Goal: Use online tool/utility: Utilize a website feature to perform a specific function

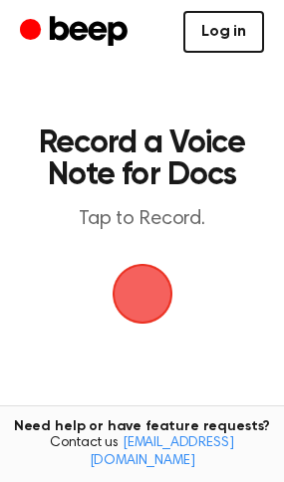
click at [239, 43] on link "Log in" at bounding box center [223, 32] width 81 height 42
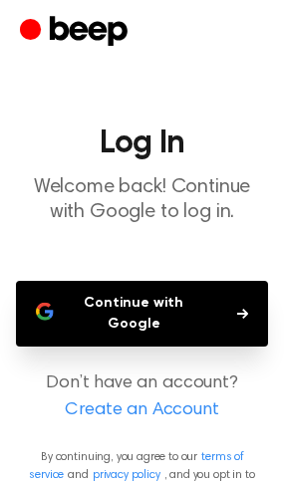
click at [196, 302] on button "Continue with Google" at bounding box center [142, 314] width 252 height 66
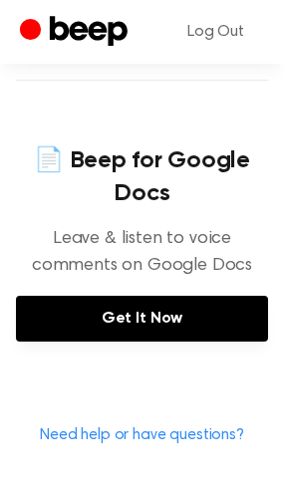
scroll to position [876, 0]
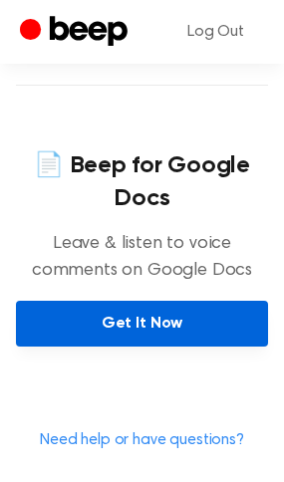
click at [156, 326] on link "Get It Now" at bounding box center [142, 324] width 252 height 46
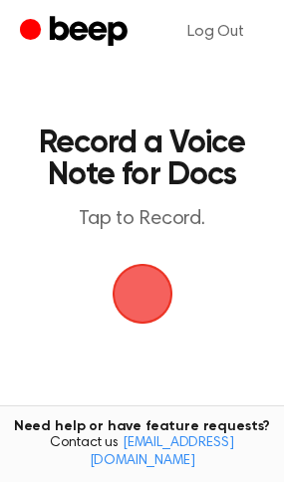
click at [123, 287] on span "button" at bounding box center [142, 294] width 56 height 56
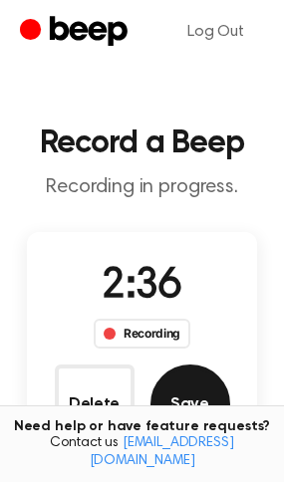
click at [198, 389] on button "Save" at bounding box center [190, 404] width 80 height 80
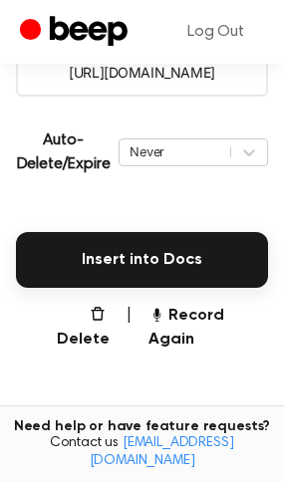
scroll to position [412, 0]
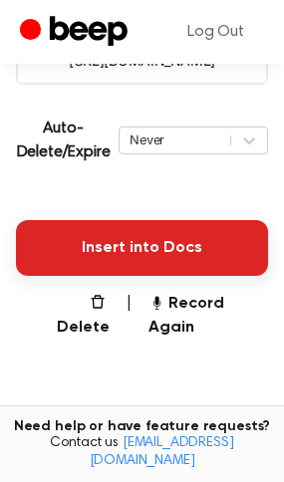
click at [158, 256] on button "Insert into Docs" at bounding box center [142, 248] width 252 height 56
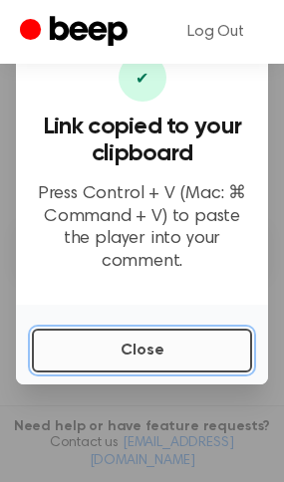
click at [134, 352] on button "Close" at bounding box center [142, 350] width 220 height 44
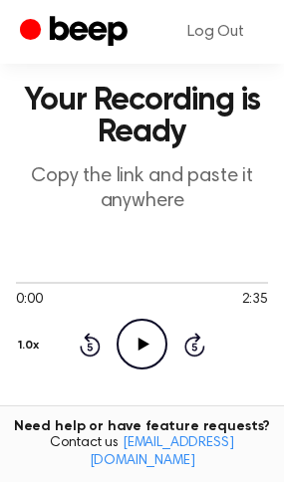
scroll to position [0, 0]
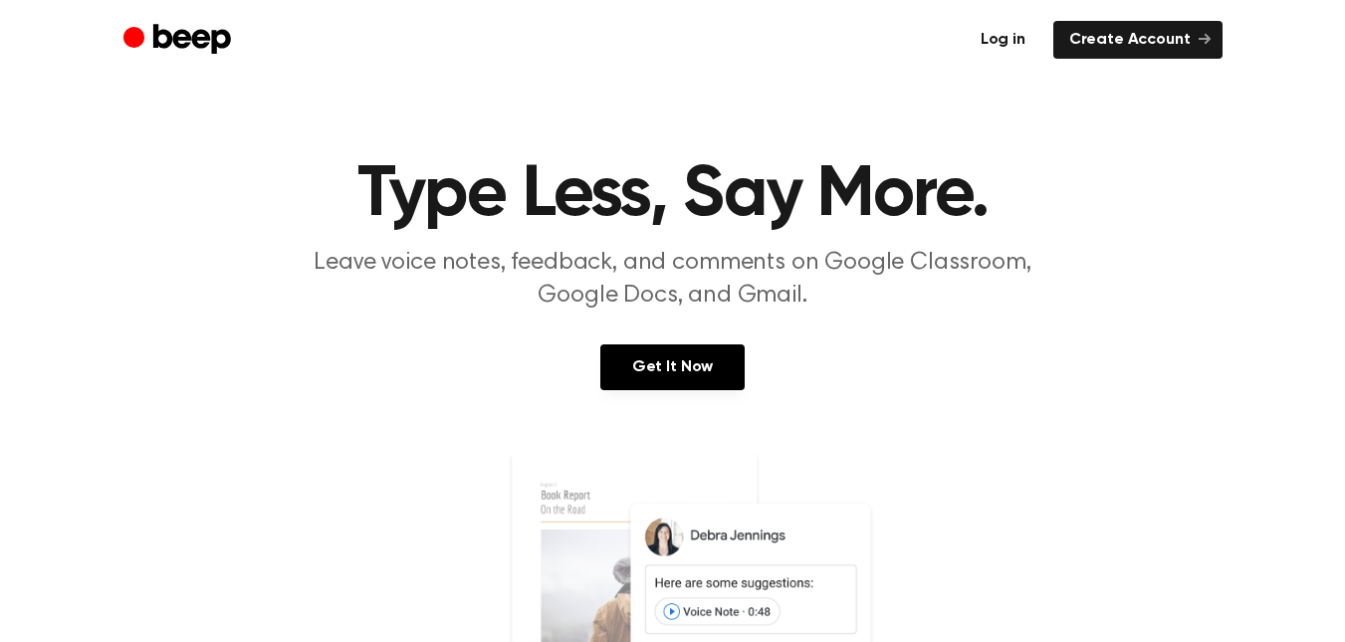
click at [1030, 39] on link "Log in" at bounding box center [1003, 40] width 77 height 38
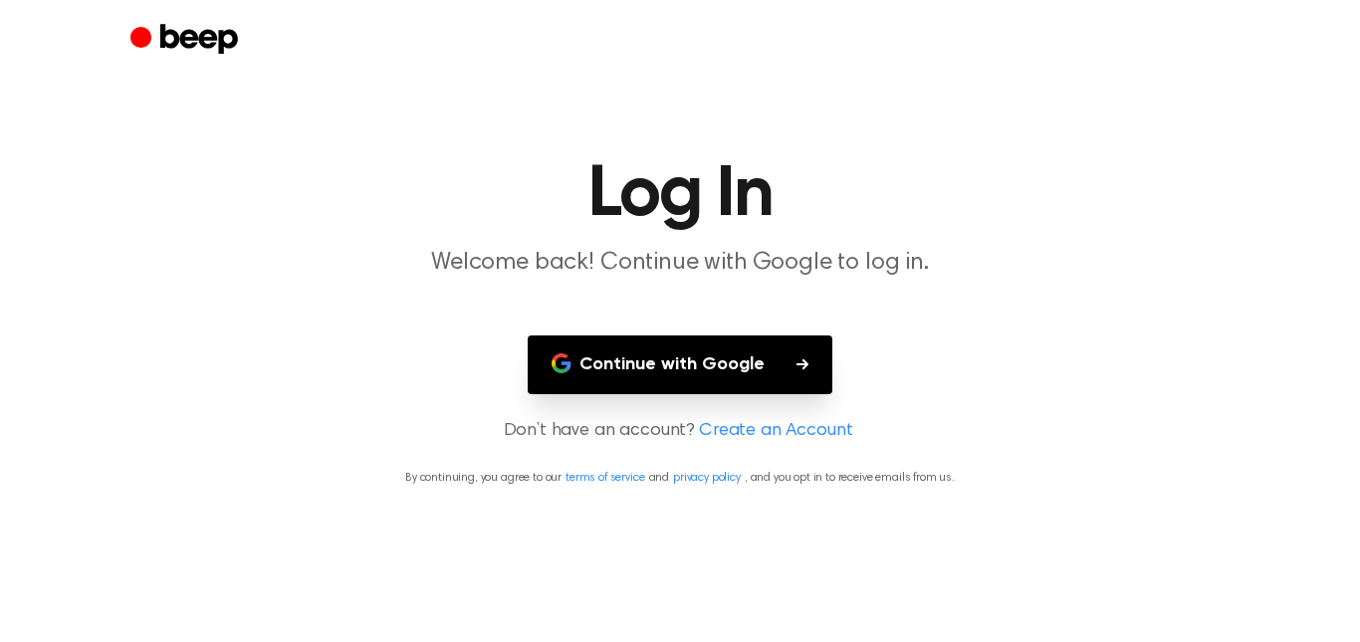
click at [735, 345] on button "Continue with Google" at bounding box center [680, 364] width 305 height 59
click at [1225, 247] on header "Log In Welcome back! Continue with Google to log in." at bounding box center [680, 219] width 1312 height 120
click at [709, 381] on button "Continue with Google" at bounding box center [680, 364] width 305 height 59
